Goal: Find specific page/section: Find specific page/section

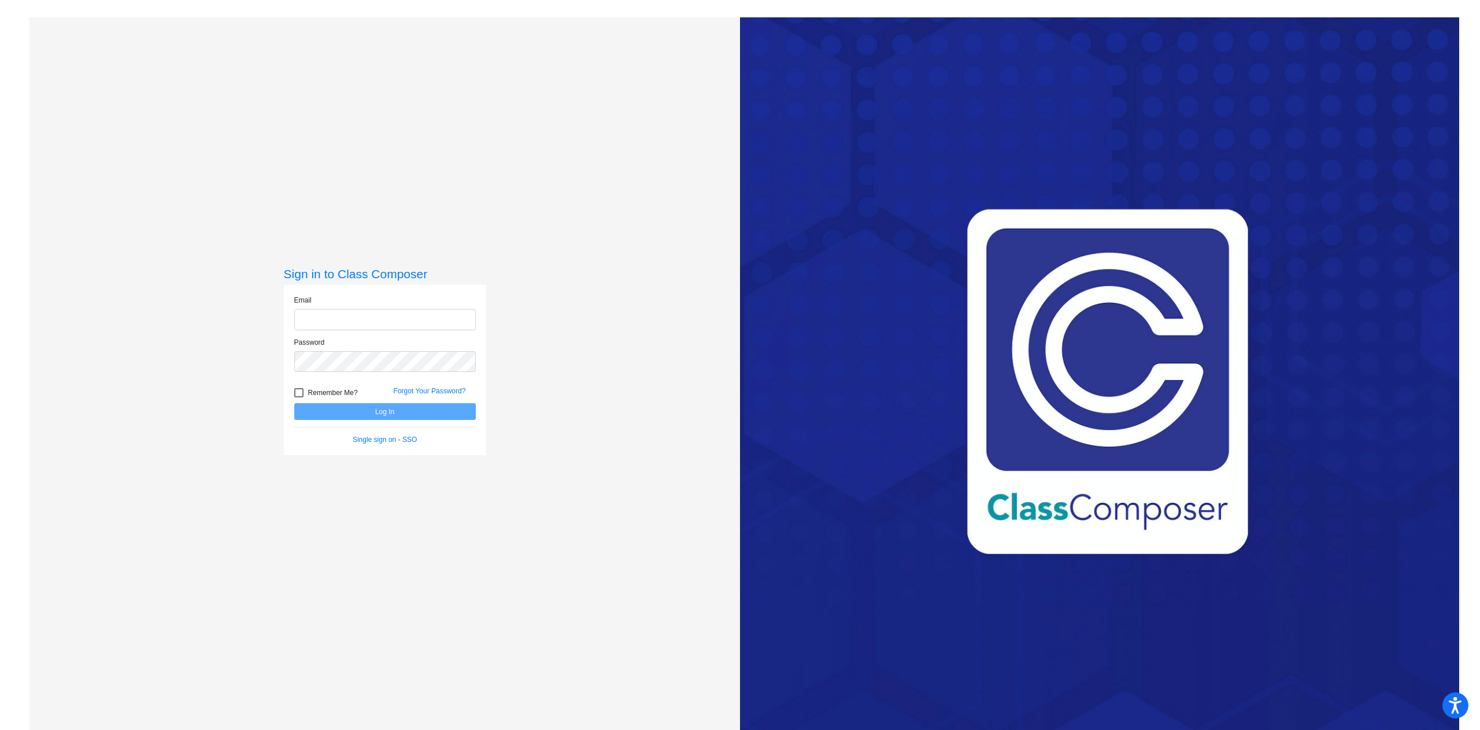
type input "[EMAIL_ADDRESS][DOMAIN_NAME]"
click at [342, 417] on button "Log In" at bounding box center [385, 411] width 182 height 17
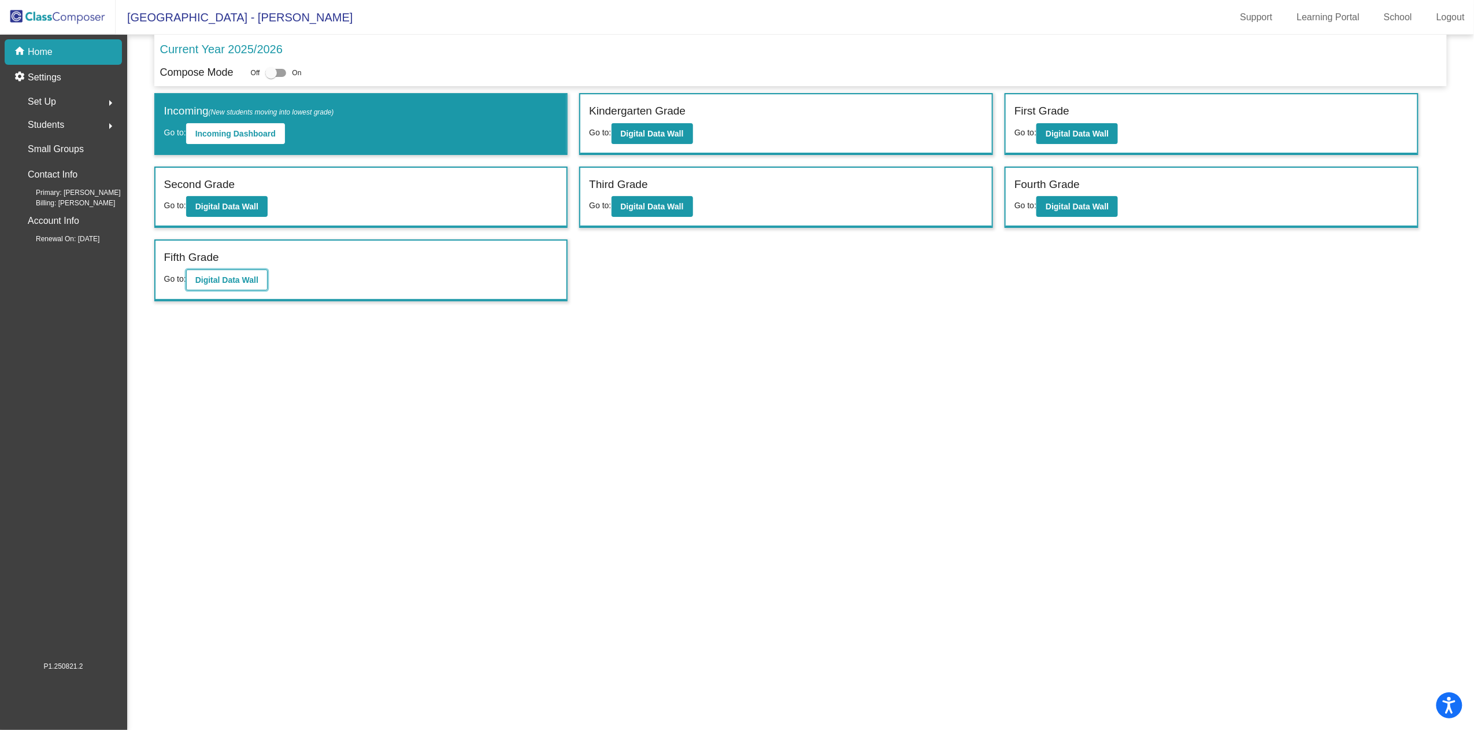
click at [242, 275] on b "Digital Data Wall" at bounding box center [226, 279] width 63 height 9
